Goal: Information Seeking & Learning: Learn about a topic

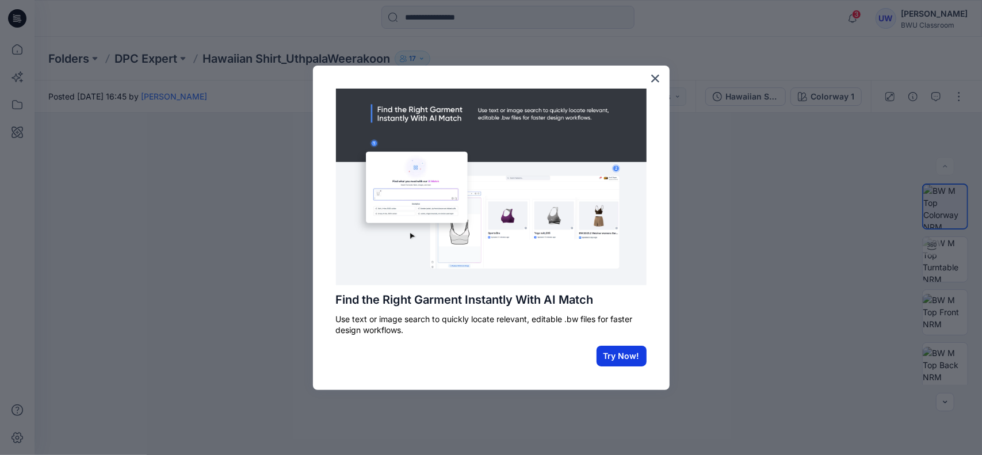
click at [620, 356] on button "Try Now!" at bounding box center [622, 356] width 50 height 21
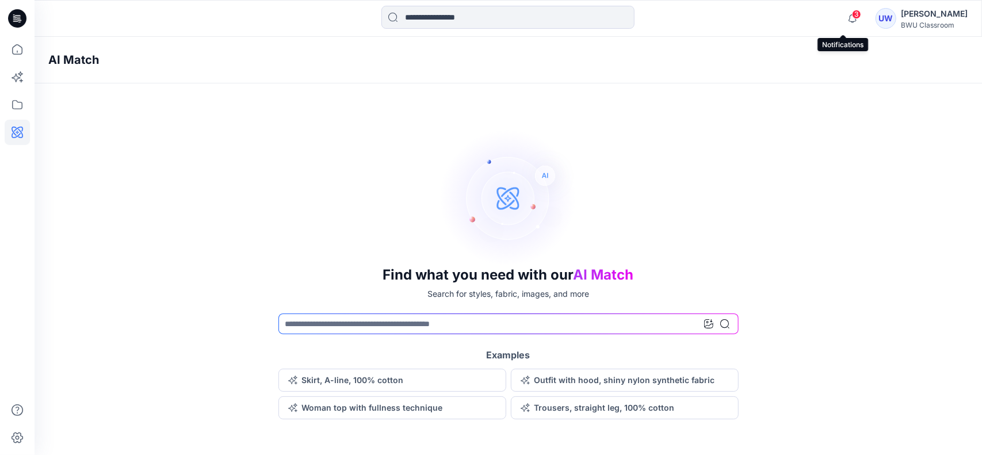
click at [852, 17] on span "3" at bounding box center [856, 14] width 9 height 9
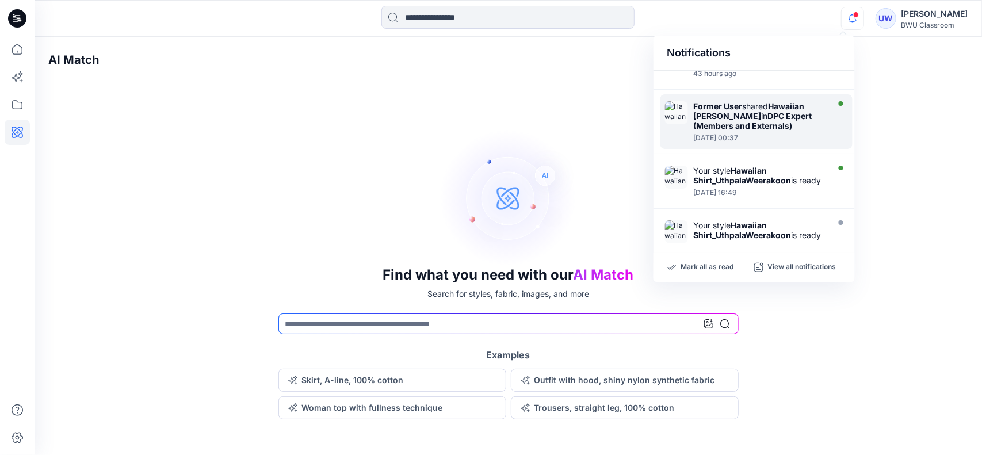
scroll to position [58, 0]
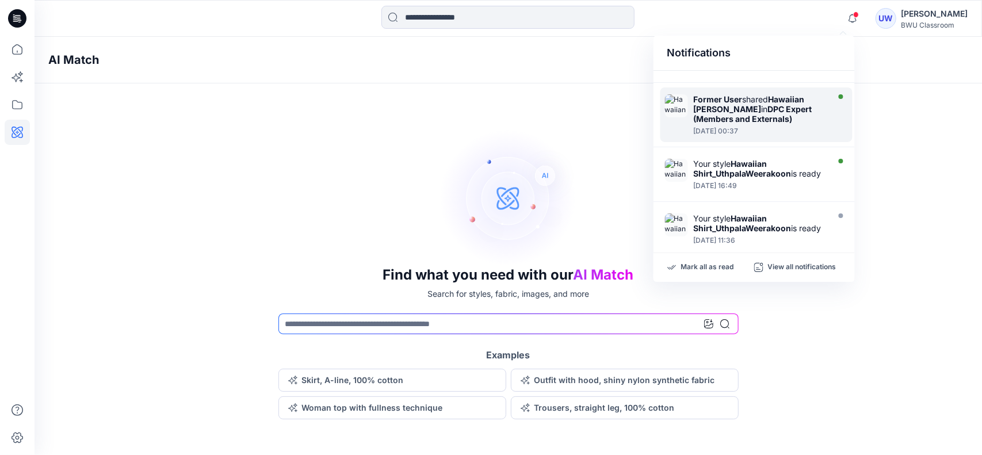
click at [681, 123] on div "Former User shared Hawaiian Shirt_Lisha Sanders in DPC Expert (Members and Exte…" at bounding box center [756, 114] width 192 height 55
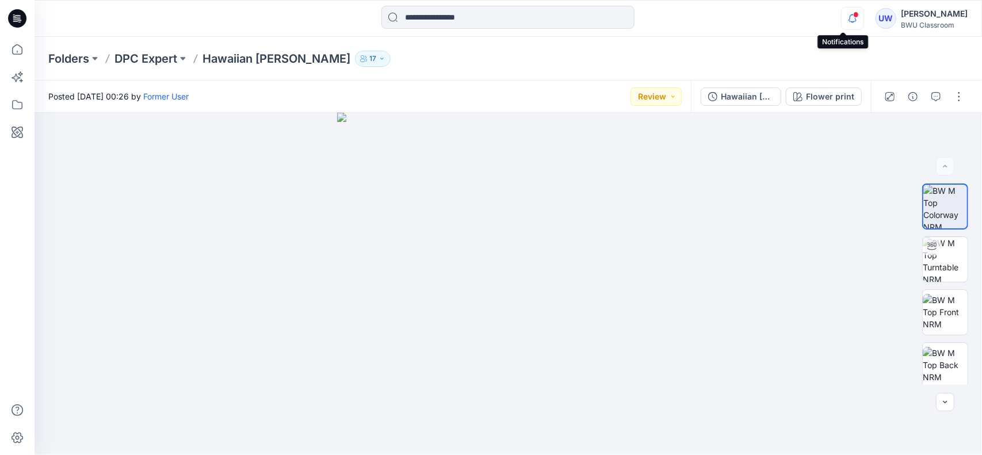
click at [846, 25] on icon "button" at bounding box center [853, 18] width 22 height 23
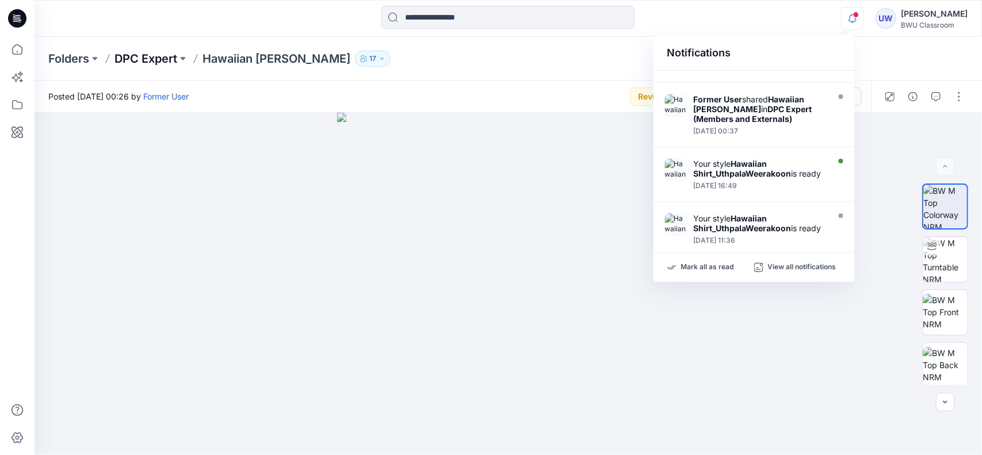
click at [151, 55] on p "DPC Expert" at bounding box center [145, 59] width 63 height 16
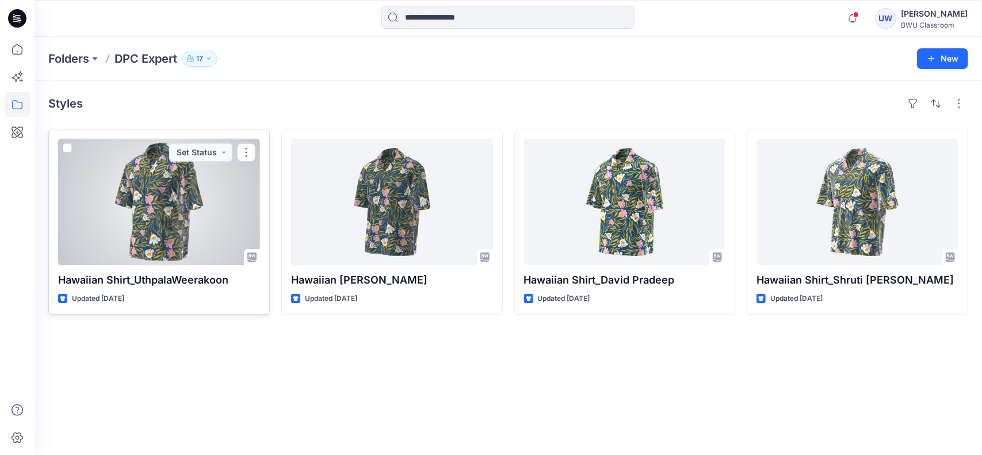
click at [165, 229] on div at bounding box center [159, 202] width 202 height 127
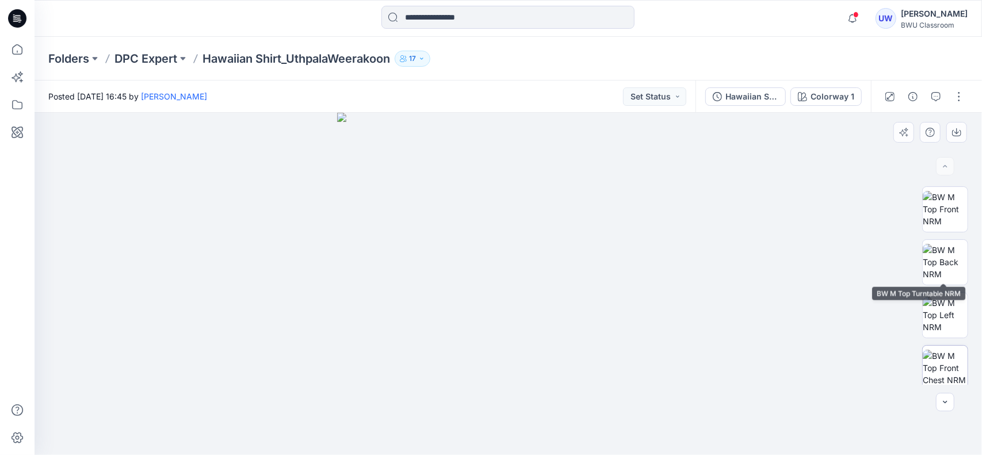
scroll to position [215, 0]
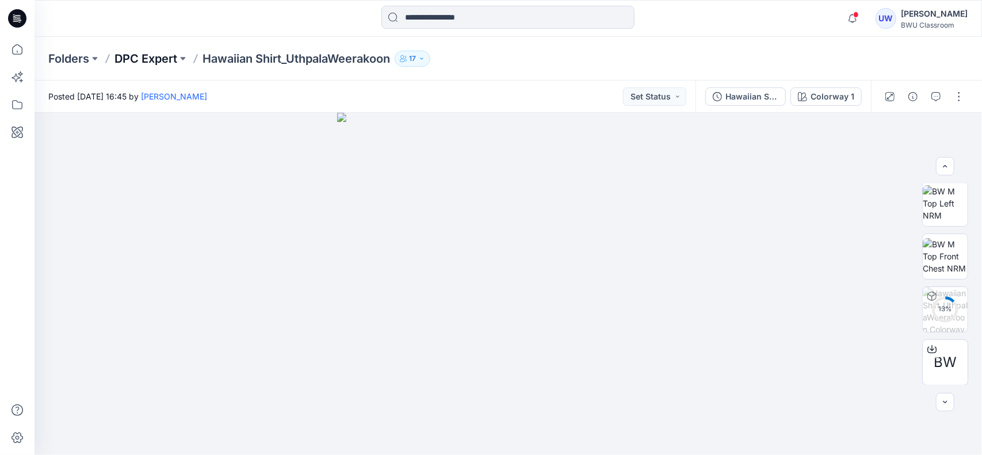
click at [170, 58] on p "DPC Expert" at bounding box center [145, 59] width 63 height 16
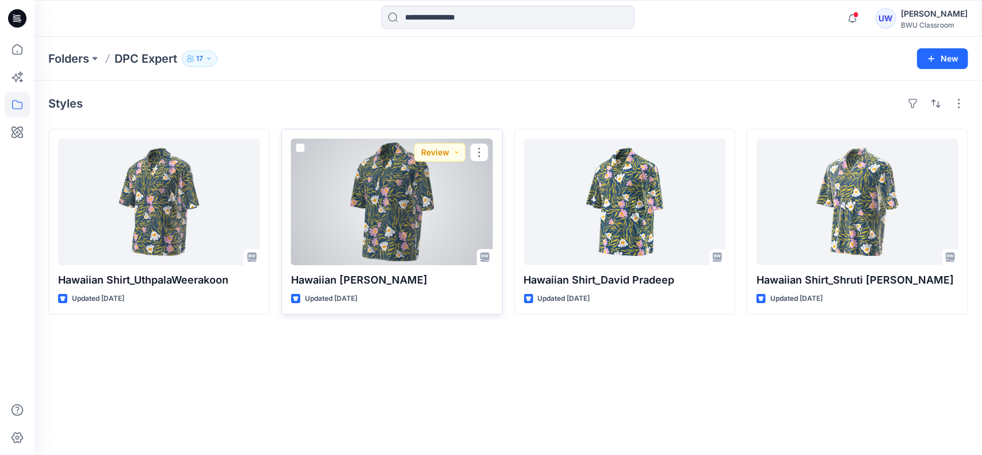
click at [384, 223] on div at bounding box center [392, 202] width 202 height 127
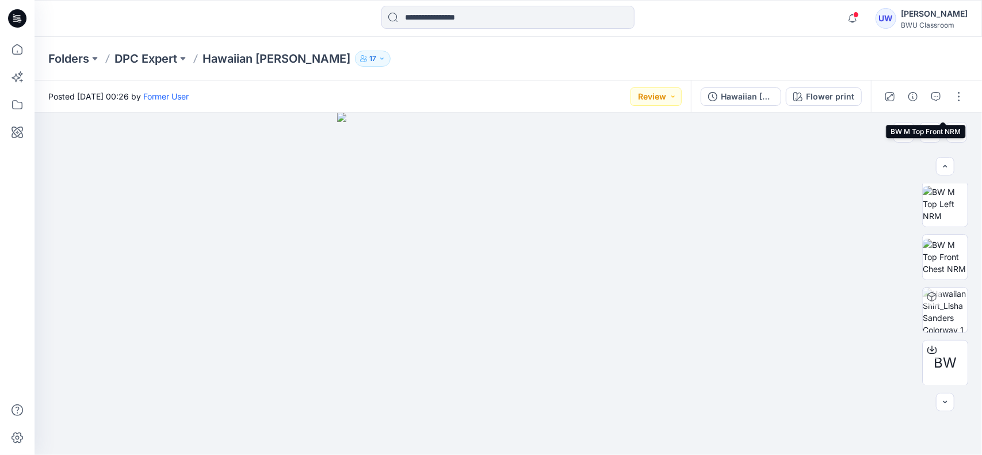
scroll to position [215, 0]
click at [128, 58] on p "DPC Expert" at bounding box center [145, 59] width 63 height 16
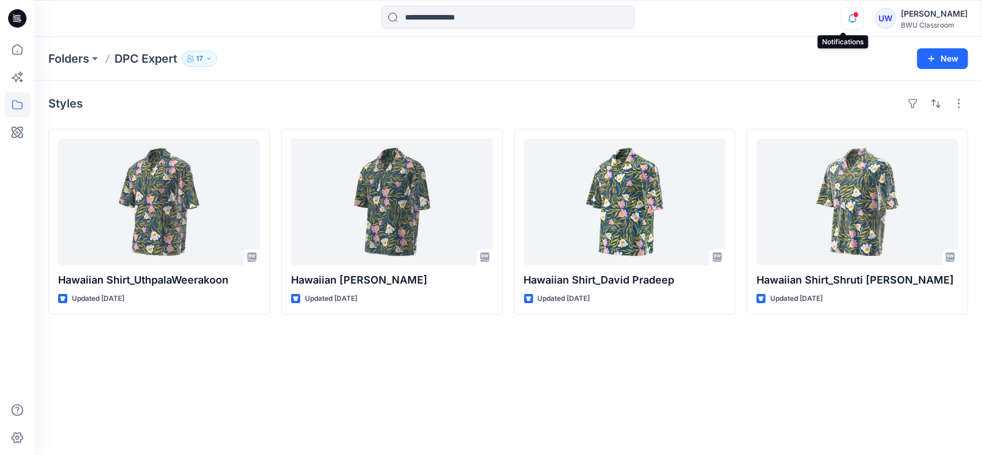
click at [849, 21] on icon "button" at bounding box center [853, 18] width 22 height 23
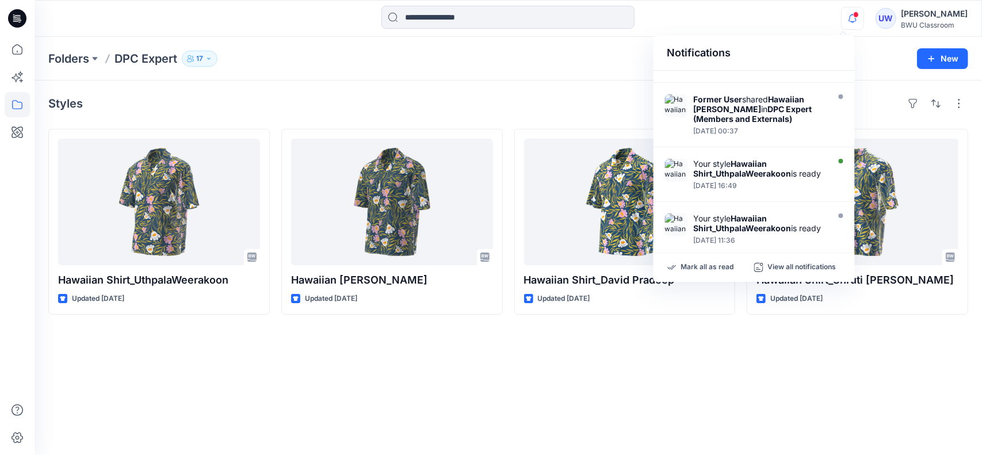
click at [199, 59] on p "17" at bounding box center [199, 58] width 7 height 13
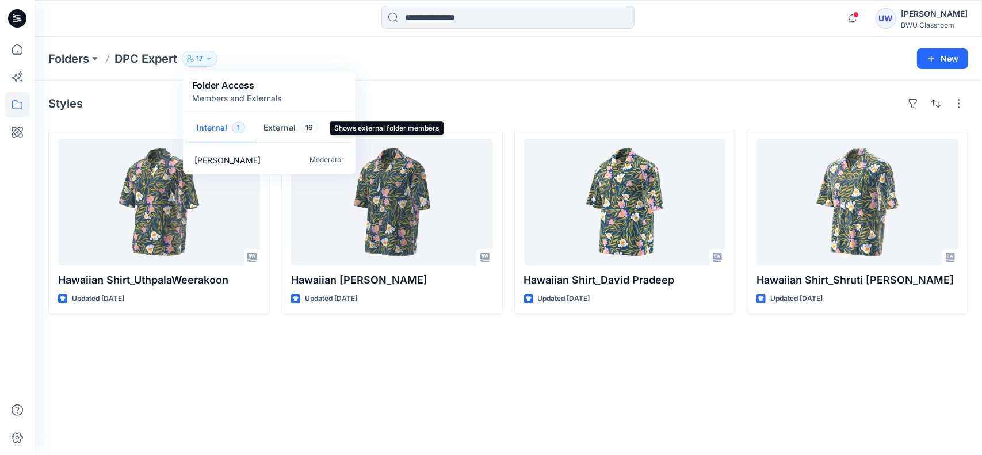
click at [288, 124] on button "External 16" at bounding box center [290, 128] width 73 height 29
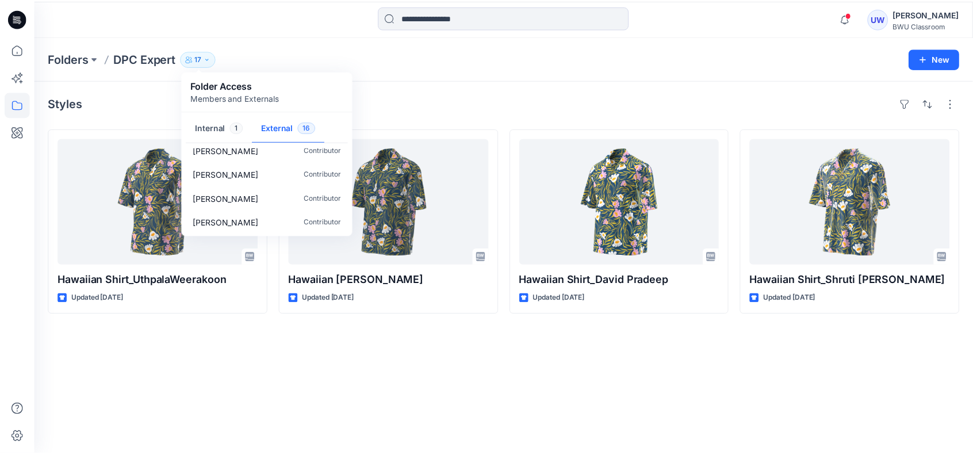
scroll to position [300, 0]
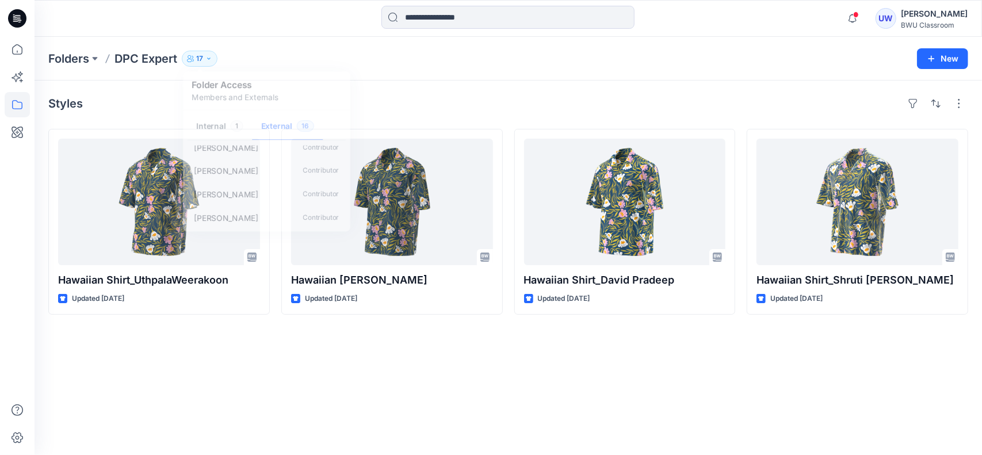
click at [350, 386] on div "Styles Hawaiian Shirt_UthpalaWeerakoon Updated 2 days ago Hawaiian Shirt_Lisha …" at bounding box center [509, 268] width 948 height 375
click at [26, 16] on div at bounding box center [17, 18] width 37 height 37
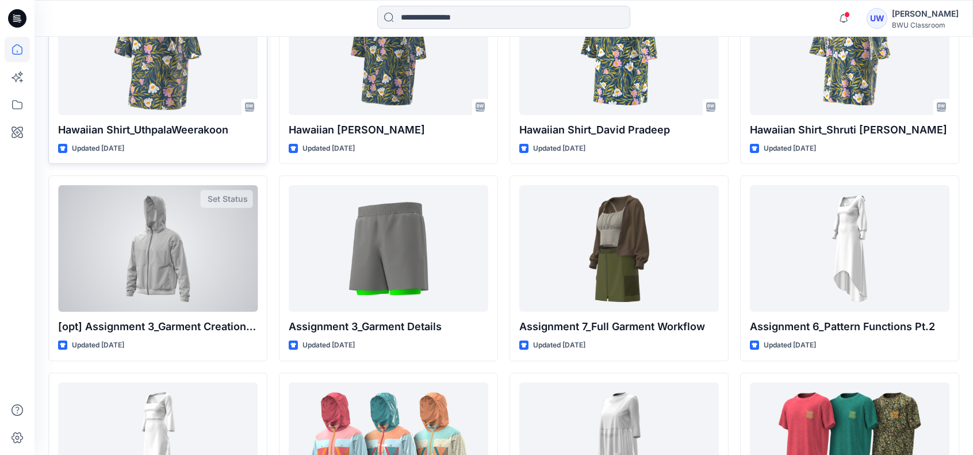
scroll to position [518, 0]
